Goal: Task Accomplishment & Management: Manage account settings

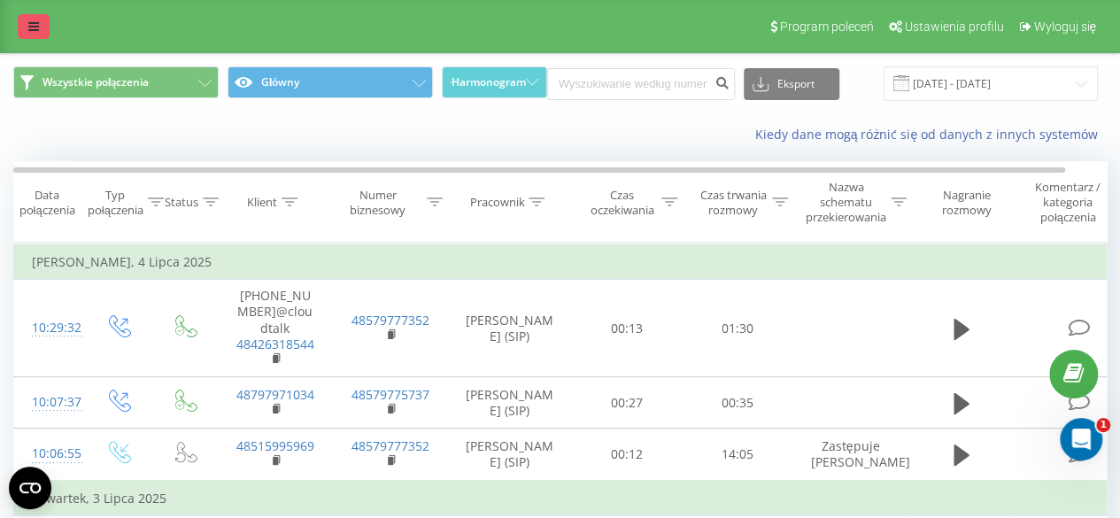
click at [36, 17] on link at bounding box center [34, 26] width 32 height 25
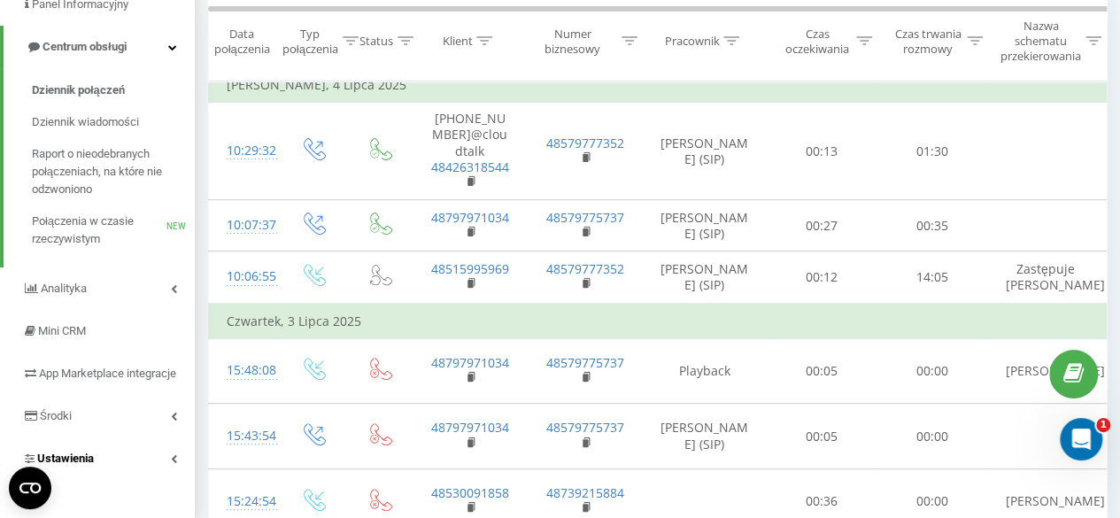
scroll to position [89, 0]
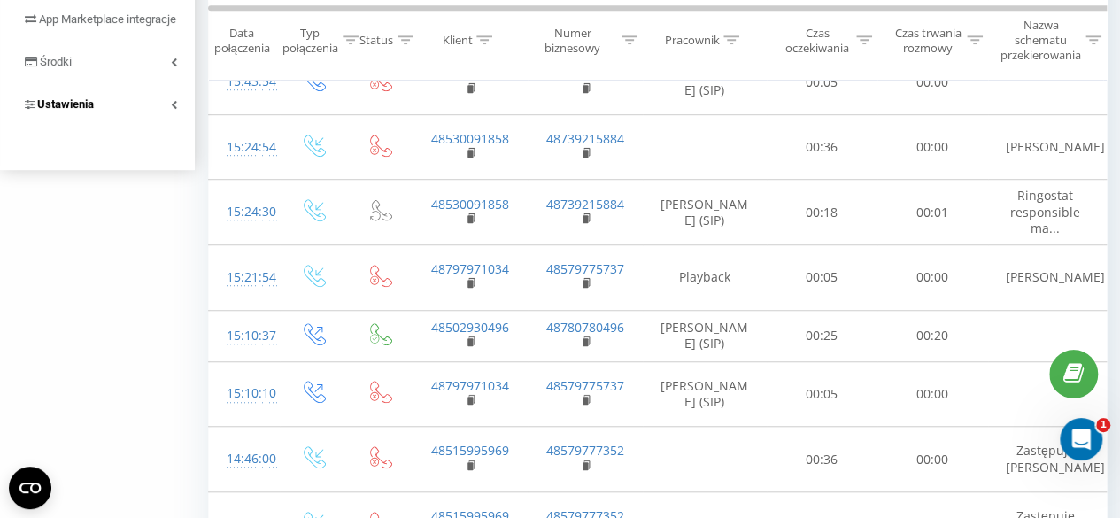
click at [52, 126] on link "Ustawienia" at bounding box center [97, 104] width 195 height 42
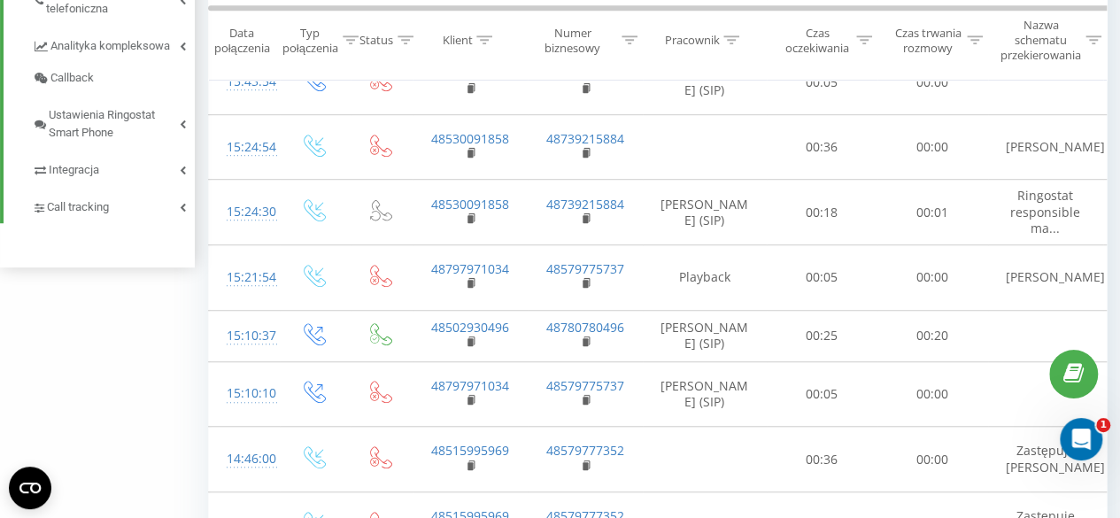
scroll to position [332, 0]
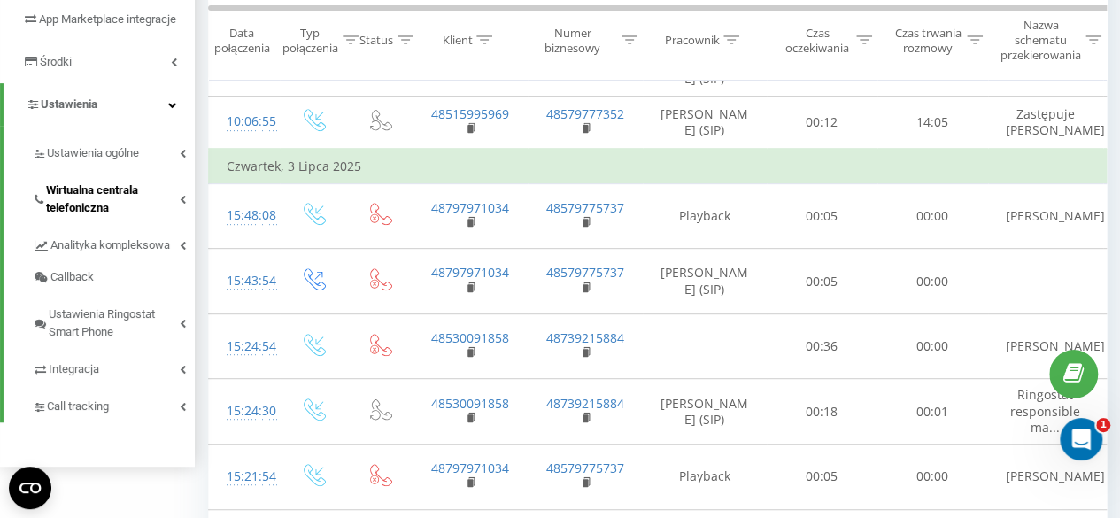
click at [80, 217] on span "Wirtualna centrala telefoniczna" at bounding box center [113, 198] width 134 height 35
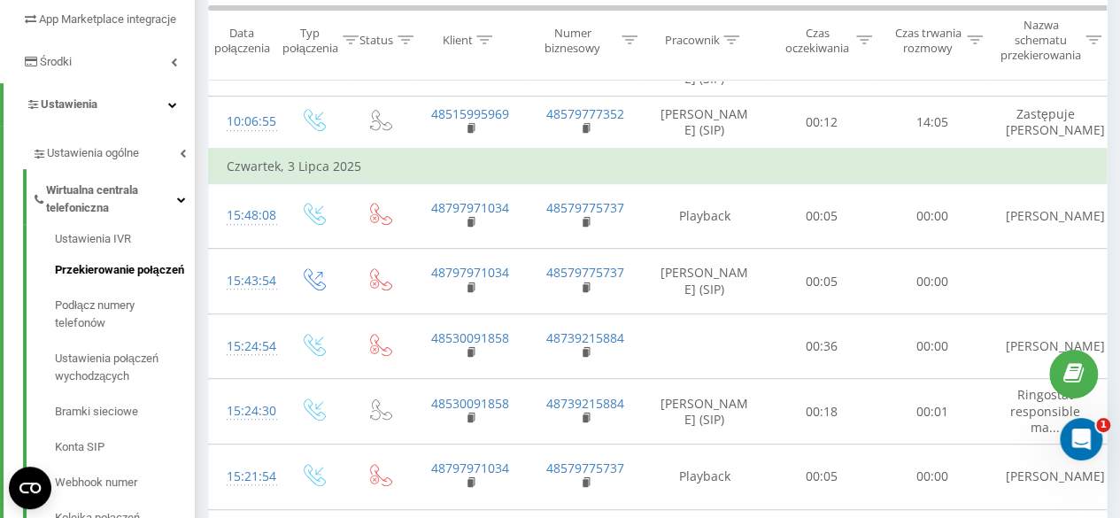
click at [95, 279] on span "Przekierowanie połączeń" at bounding box center [119, 270] width 129 height 18
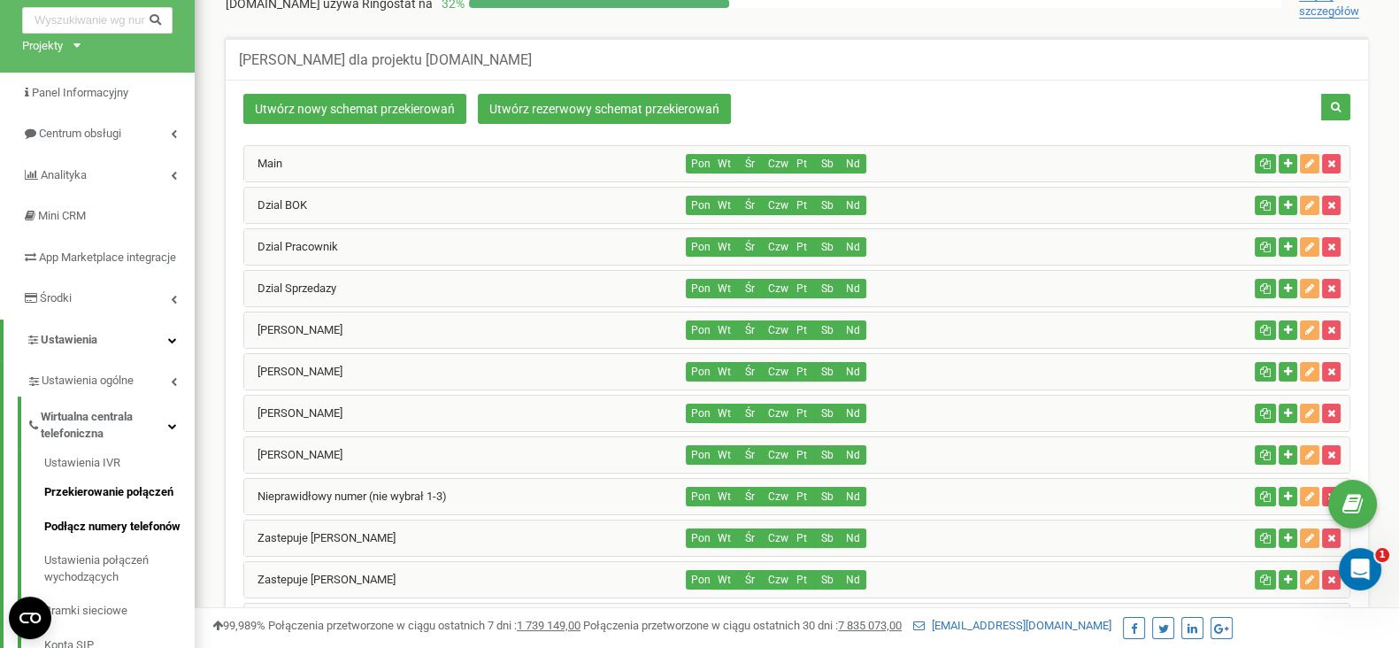
scroll to position [110, 0]
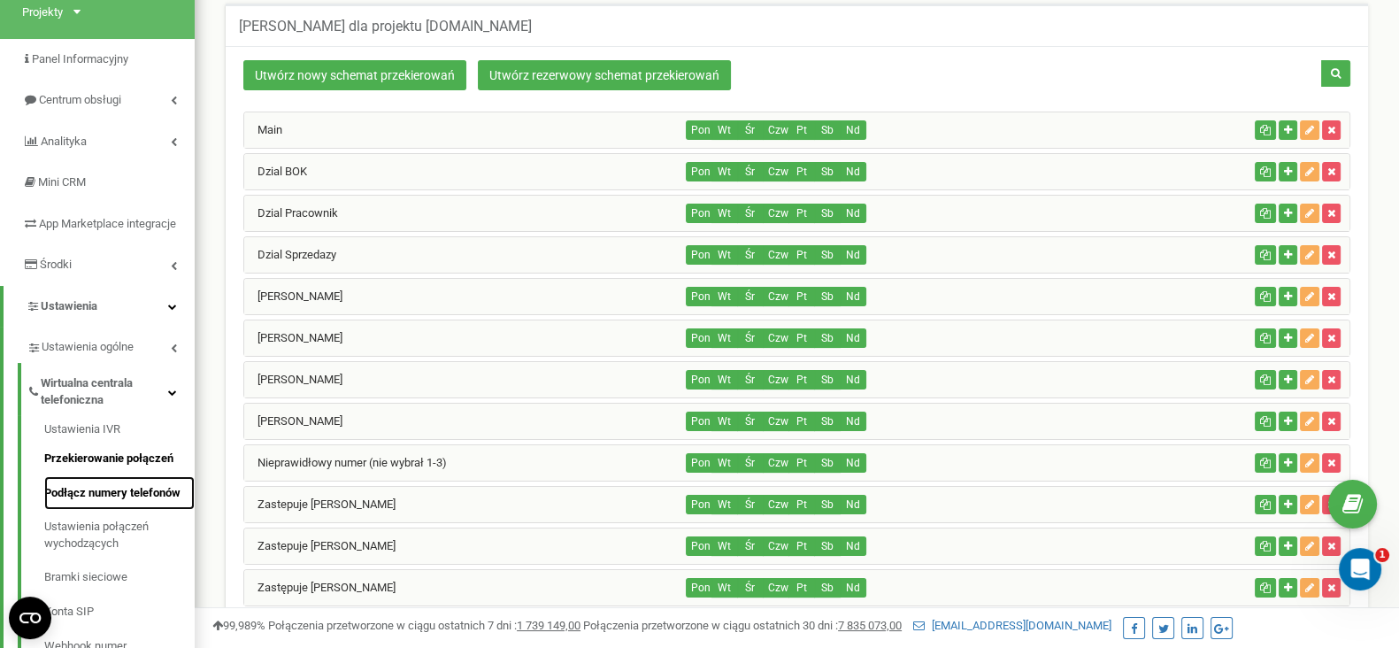
click at [106, 505] on link "Podłącz numery telefonów" at bounding box center [119, 493] width 150 height 35
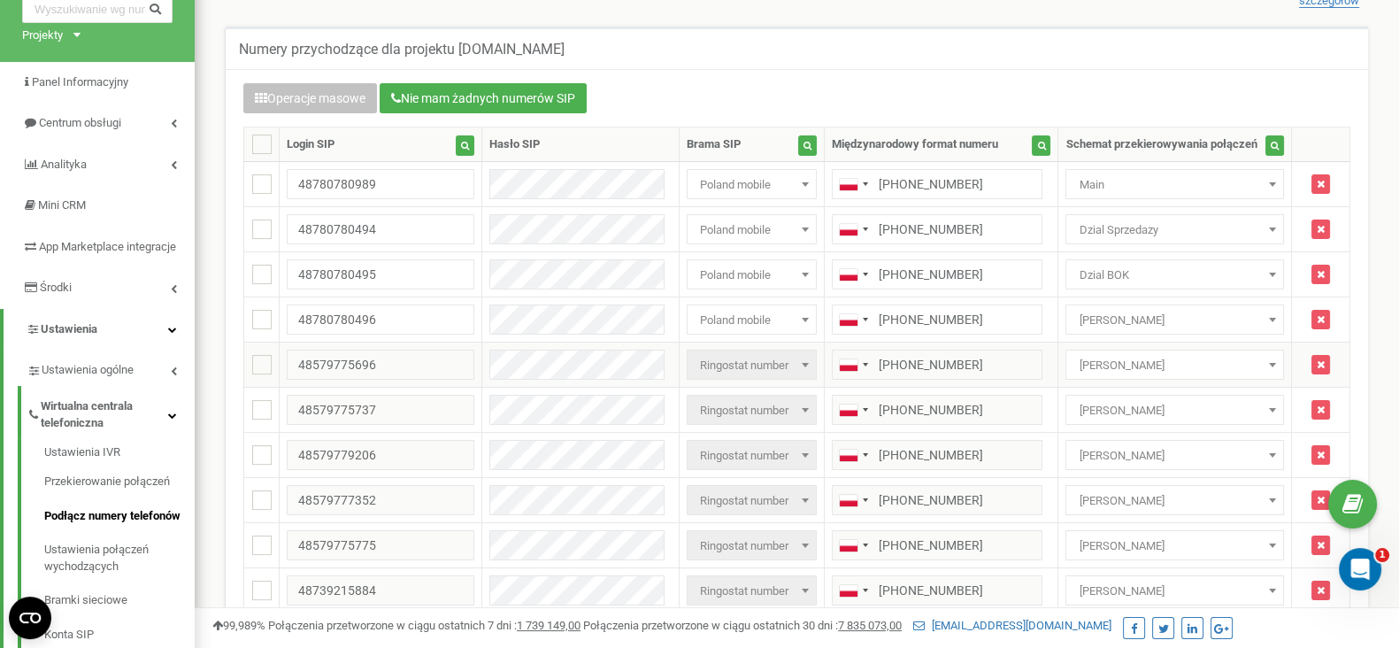
scroll to position [110, 0]
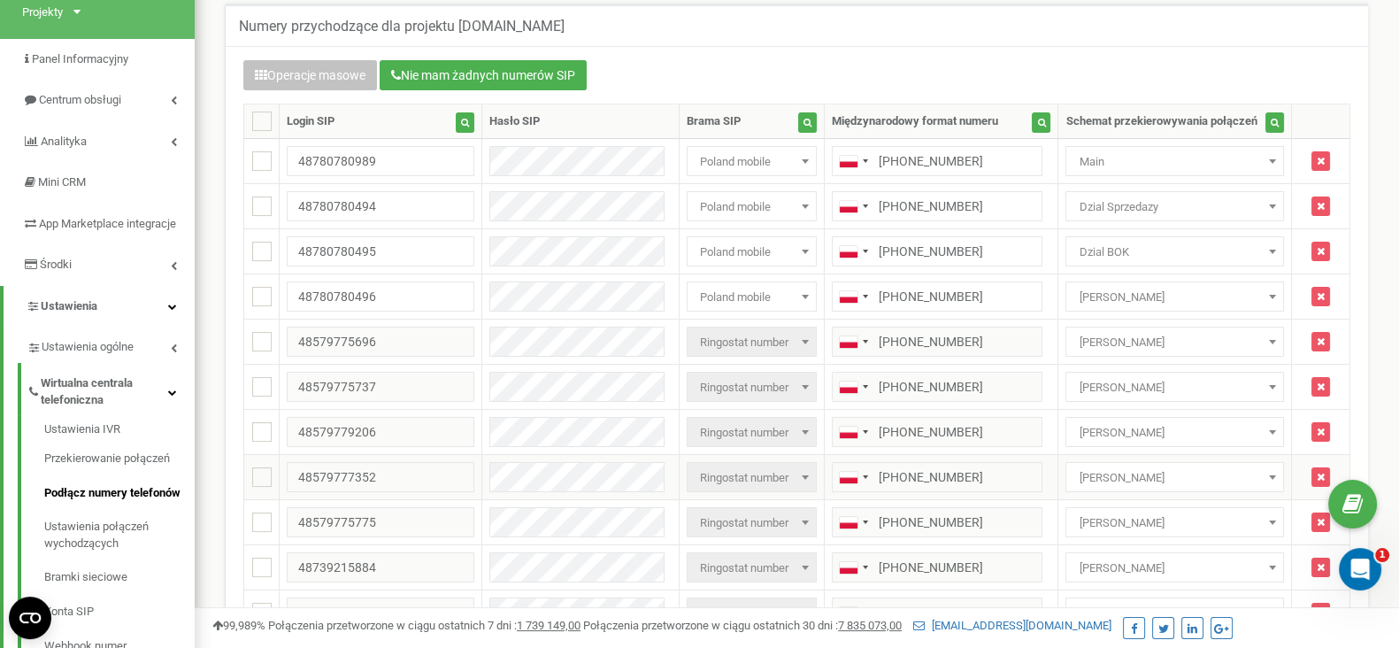
click at [1225, 474] on span "[PERSON_NAME]" at bounding box center [1174, 478] width 205 height 25
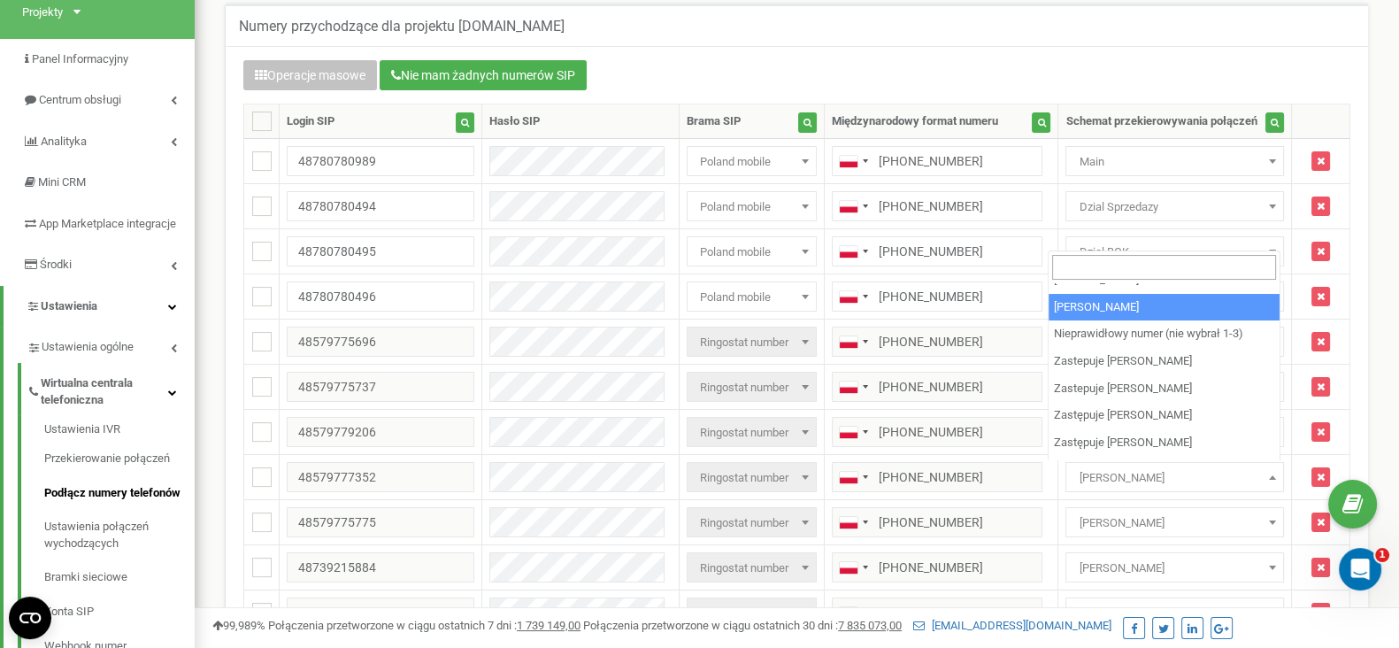
scroll to position [220, 0]
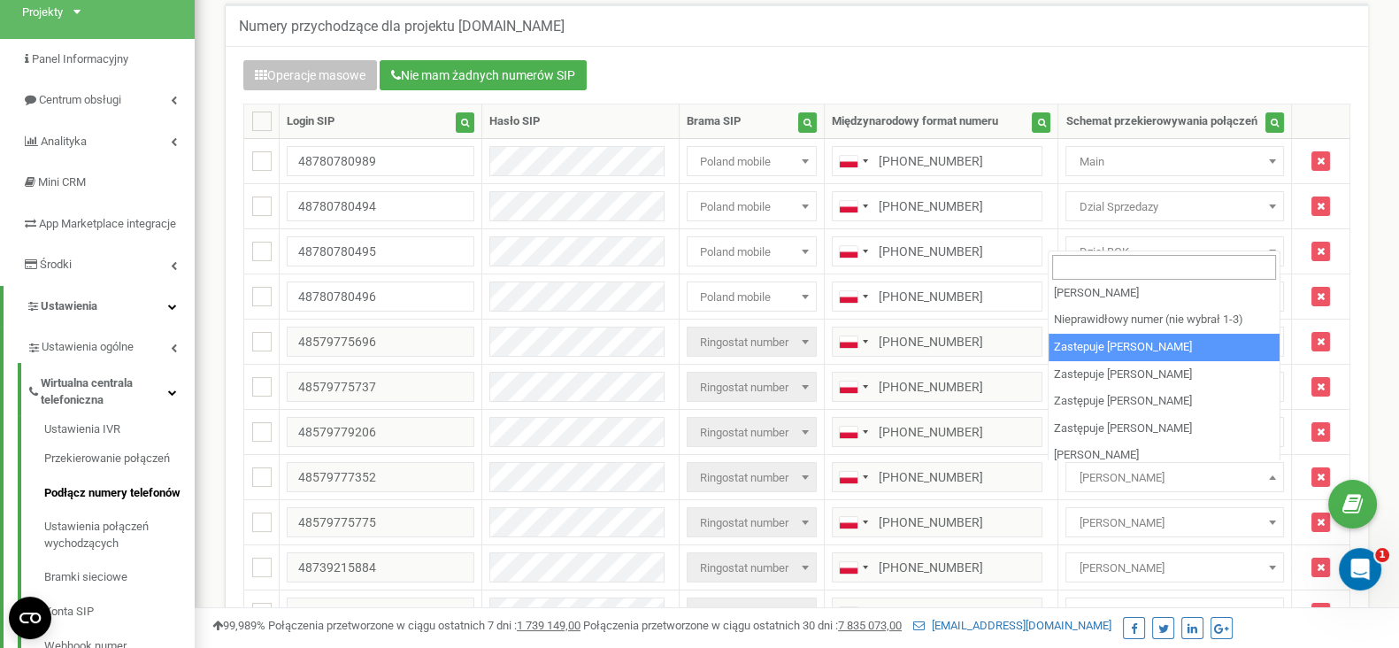
select select "231921"
